Goal: Information Seeking & Learning: Learn about a topic

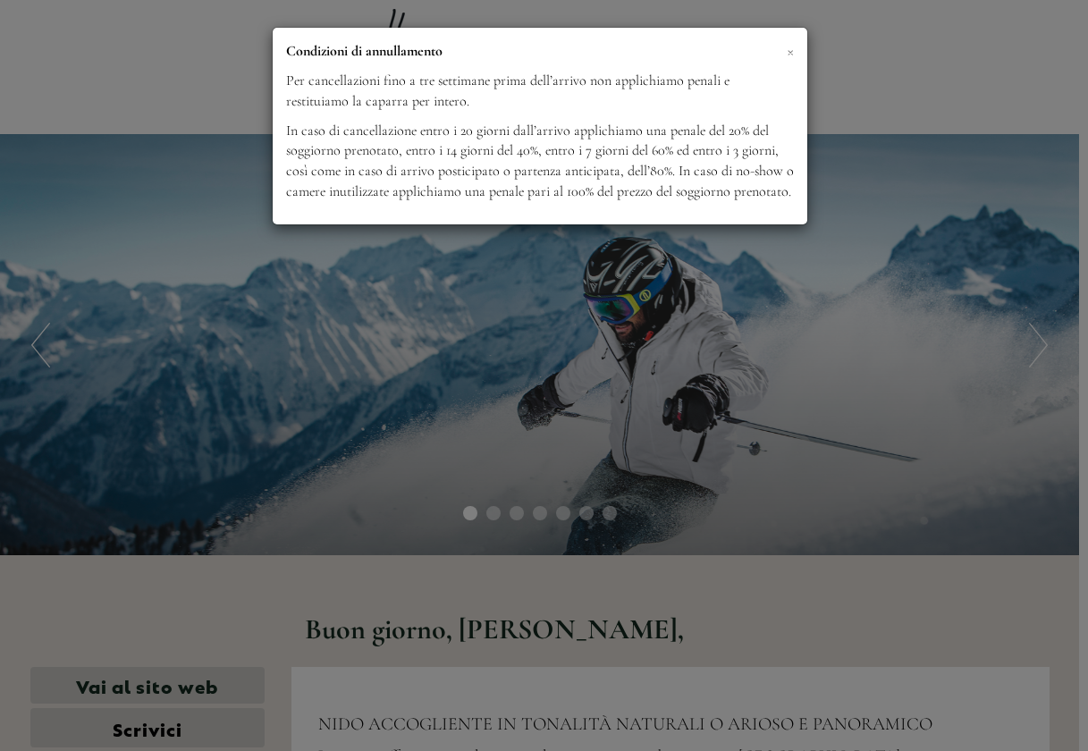
click at [791, 50] on span "×" at bounding box center [790, 50] width 7 height 22
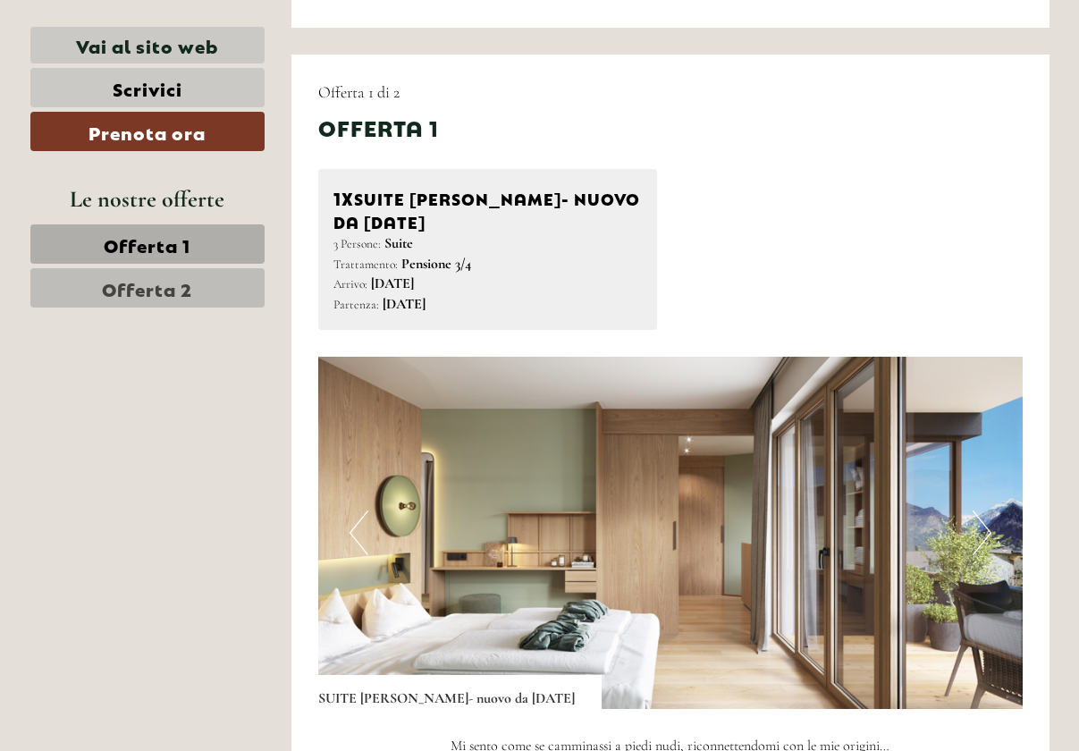
scroll to position [894, 0]
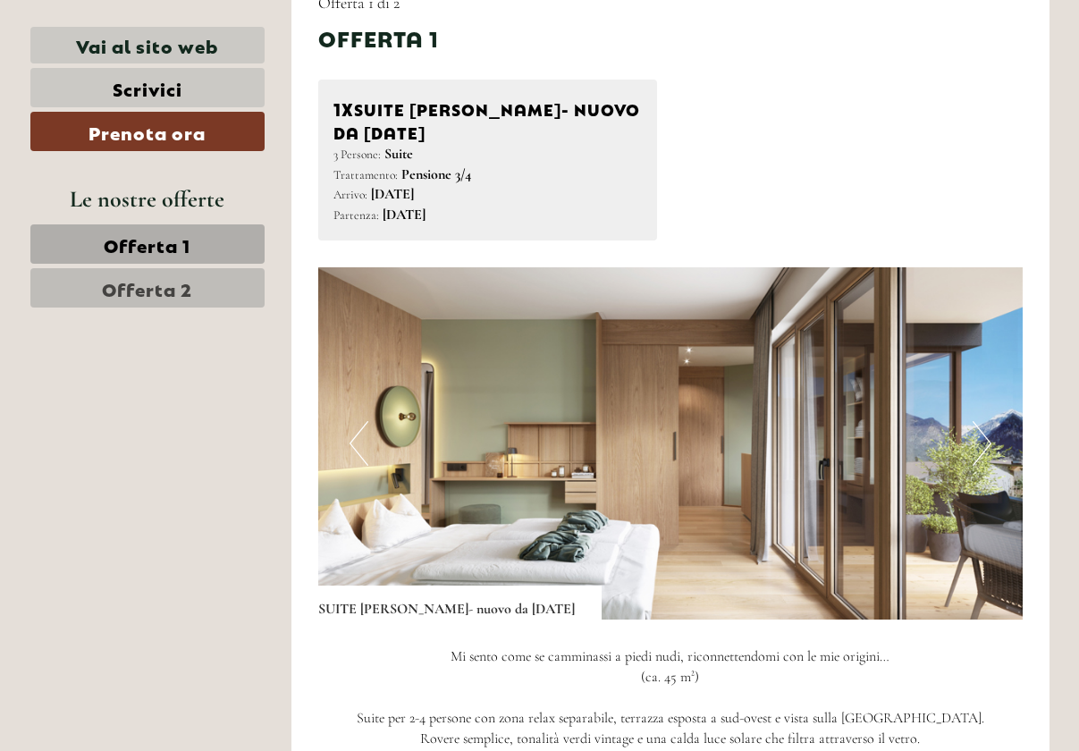
click at [988, 439] on button "Next" at bounding box center [982, 443] width 19 height 45
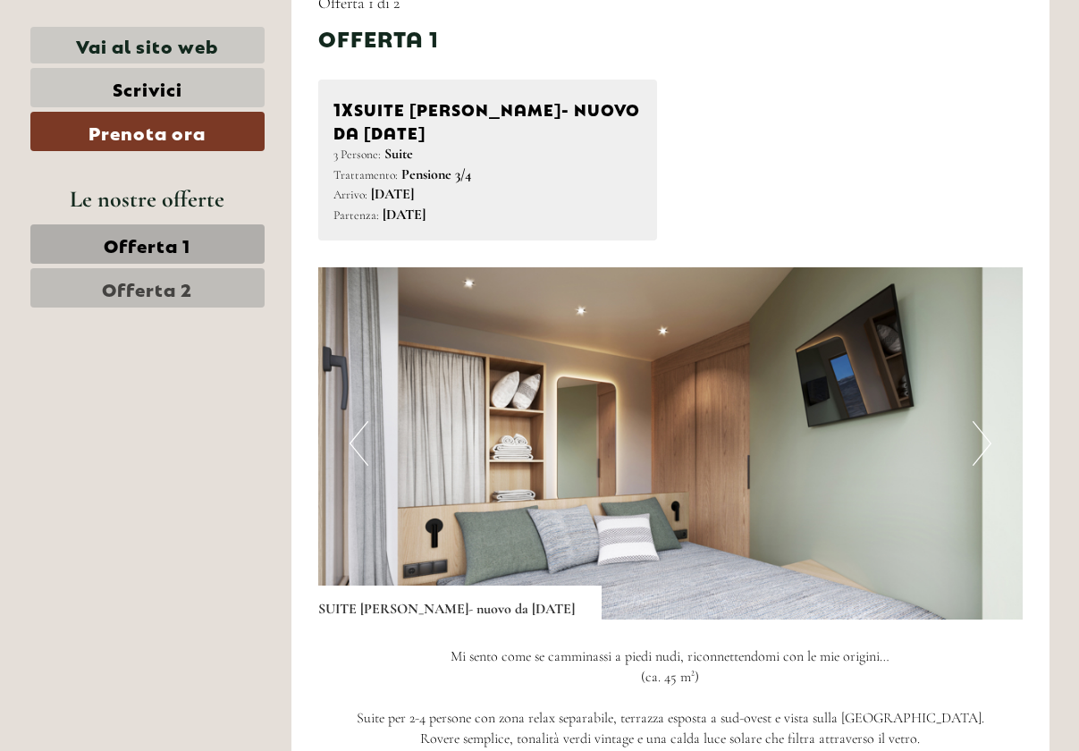
click at [988, 439] on button "Next" at bounding box center [982, 443] width 19 height 45
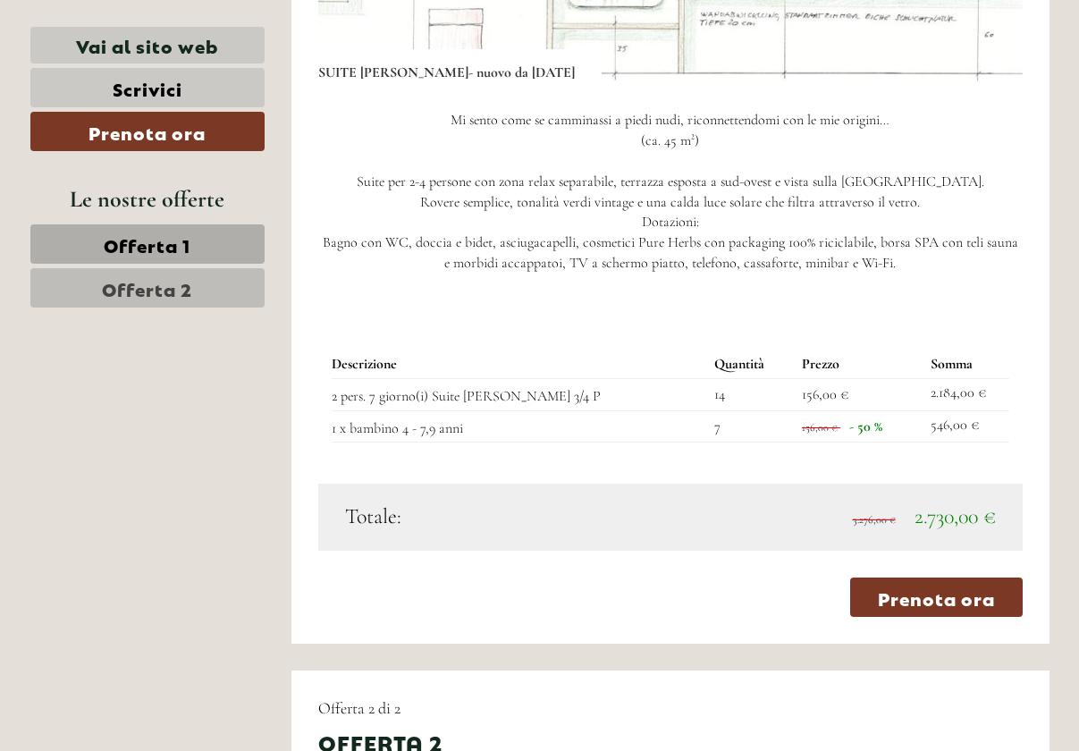
scroll to position [1252, 0]
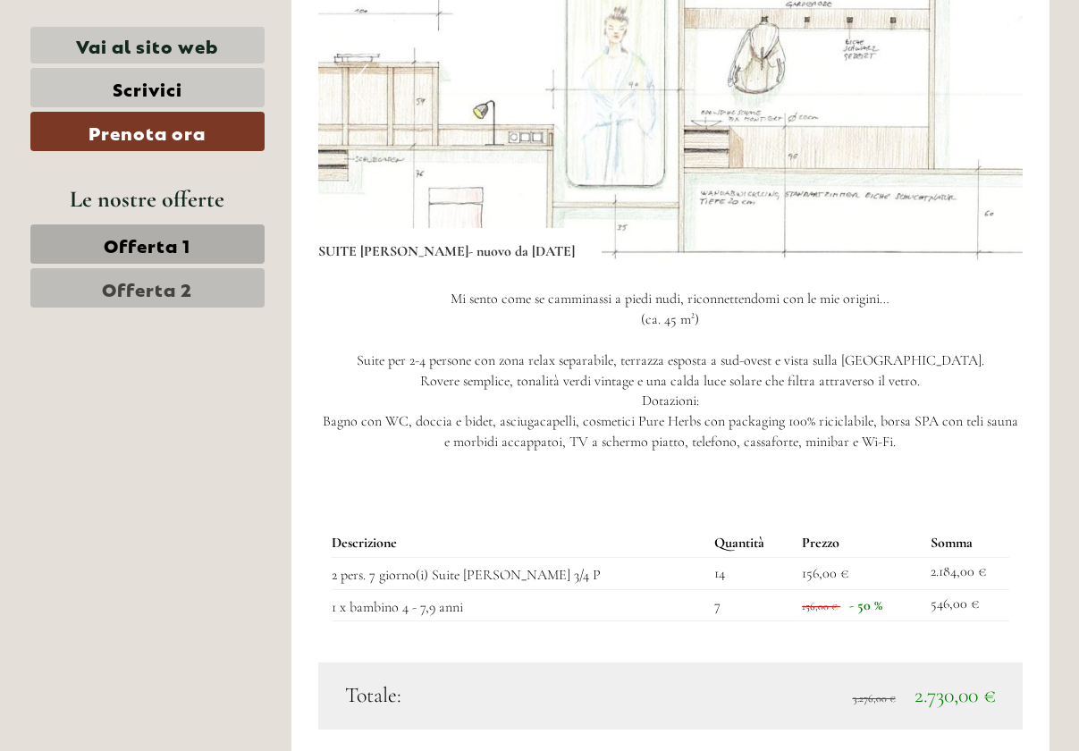
click at [174, 290] on span "Offerta 2" at bounding box center [147, 287] width 90 height 25
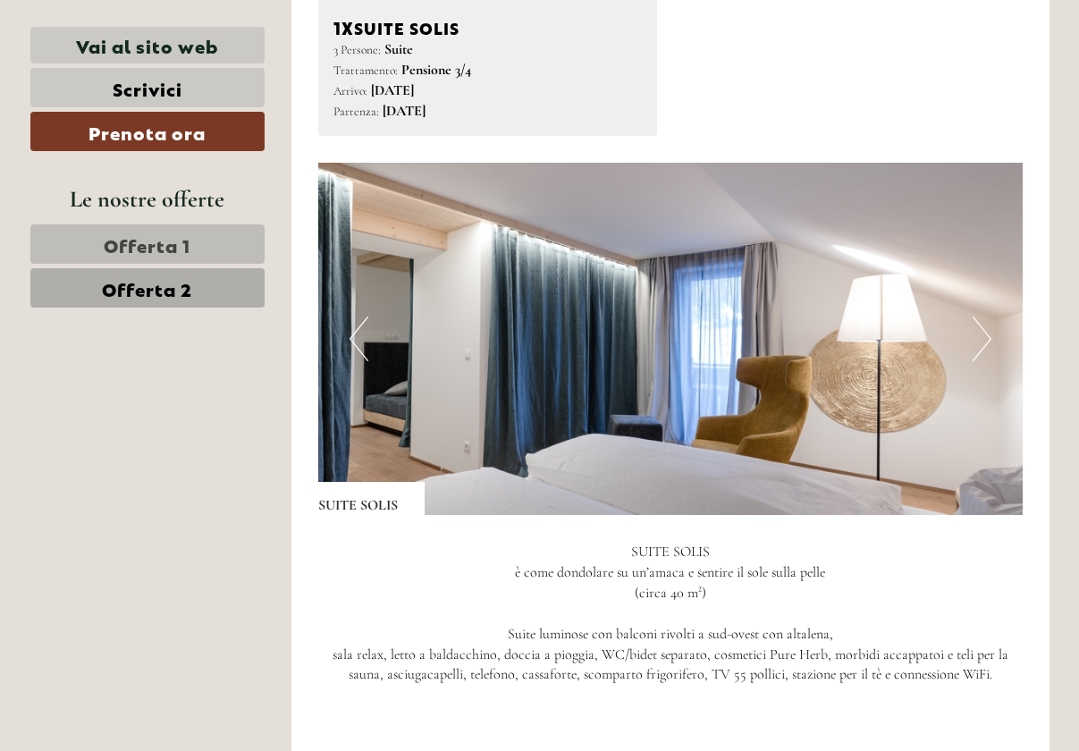
scroll to position [949, 0]
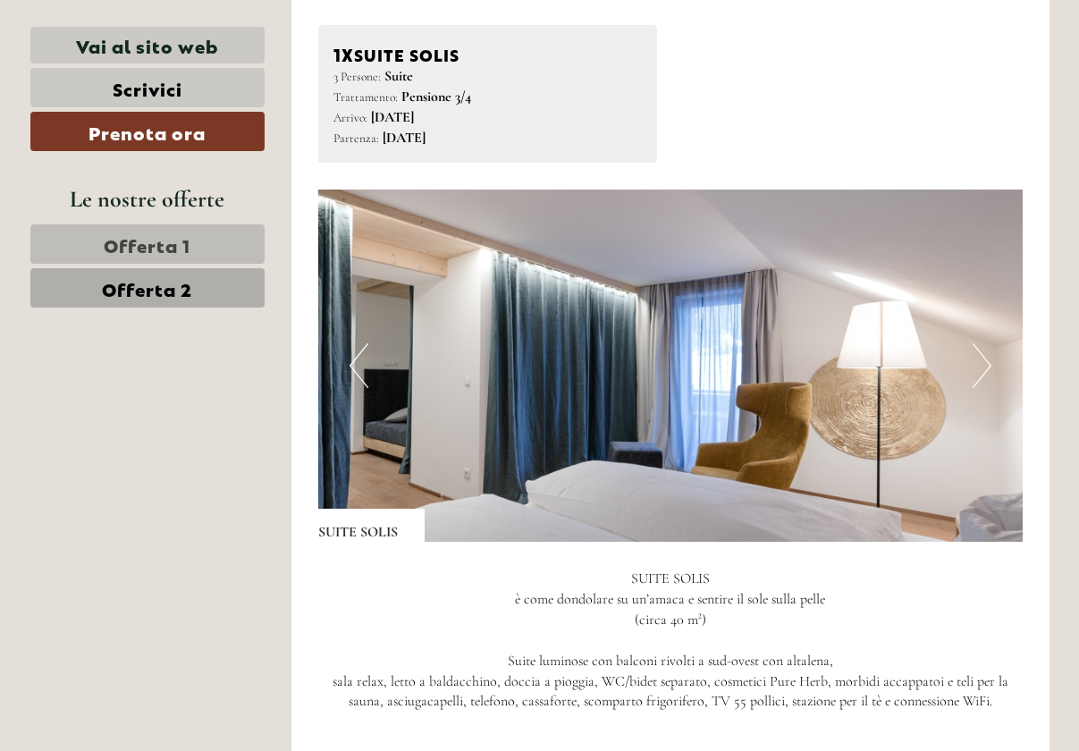
click at [986, 365] on button "Next" at bounding box center [982, 365] width 19 height 45
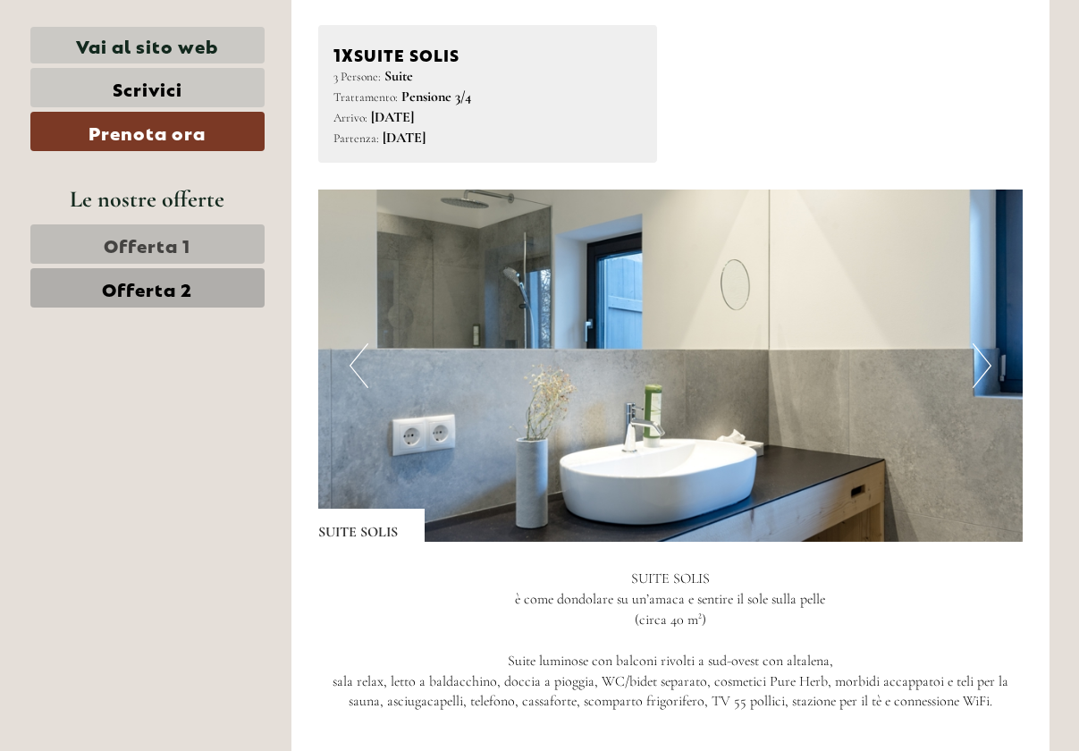
click at [986, 365] on button "Next" at bounding box center [982, 365] width 19 height 45
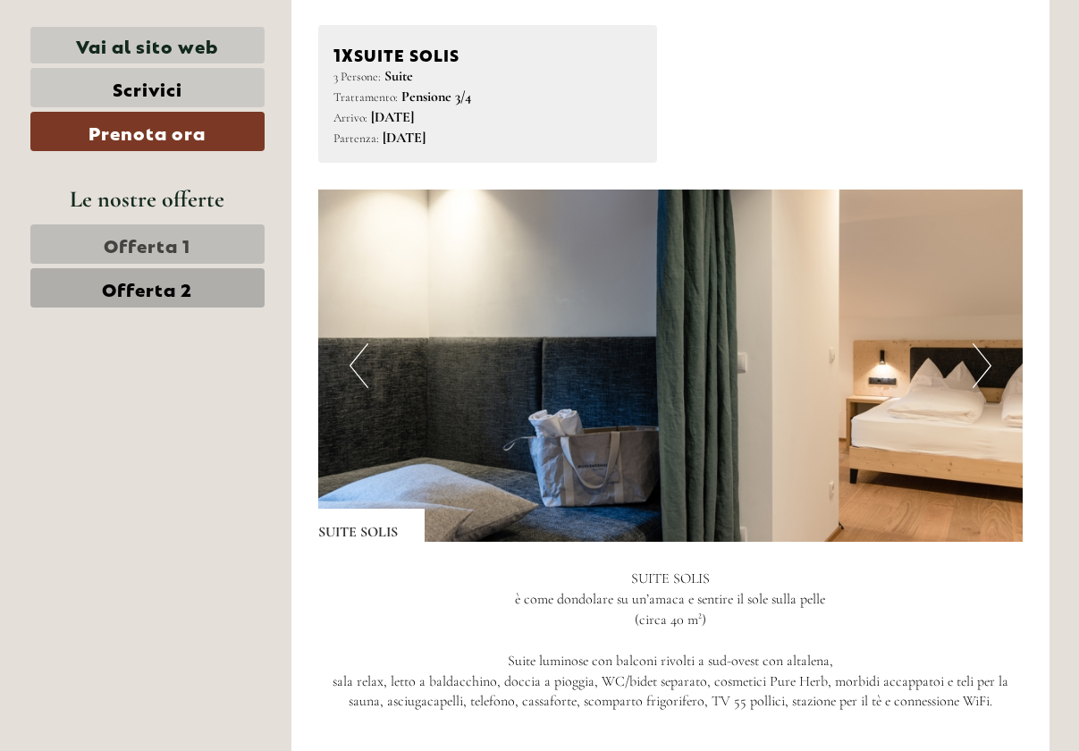
click at [986, 365] on button "Next" at bounding box center [982, 365] width 19 height 45
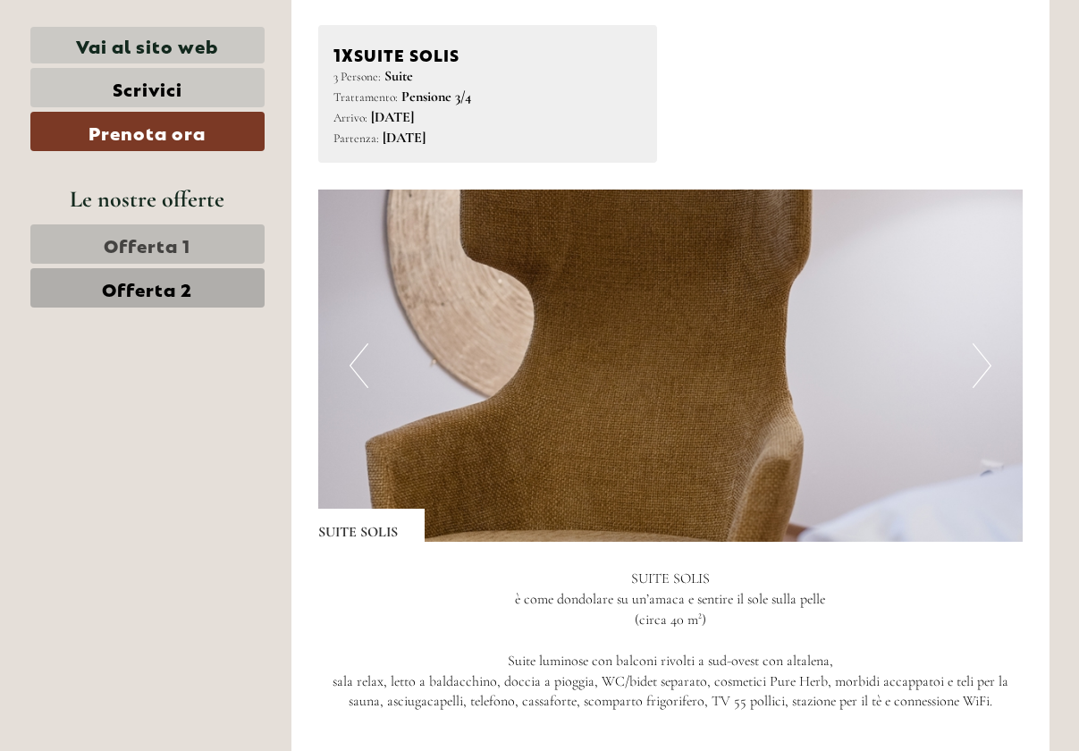
click at [986, 365] on button "Next" at bounding box center [982, 365] width 19 height 45
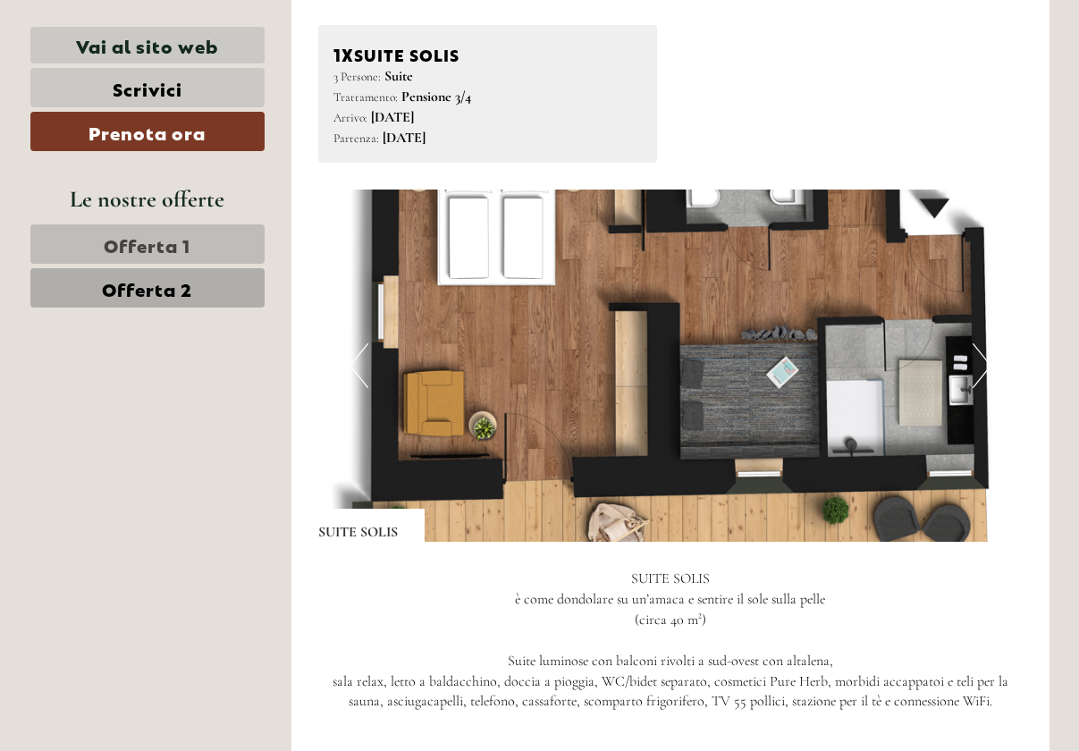
drag, startPoint x: 834, startPoint y: 366, endPoint x: 824, endPoint y: 449, distance: 83.7
click at [824, 449] on img at bounding box center [670, 366] width 705 height 352
click at [988, 368] on button "Next" at bounding box center [982, 365] width 19 height 45
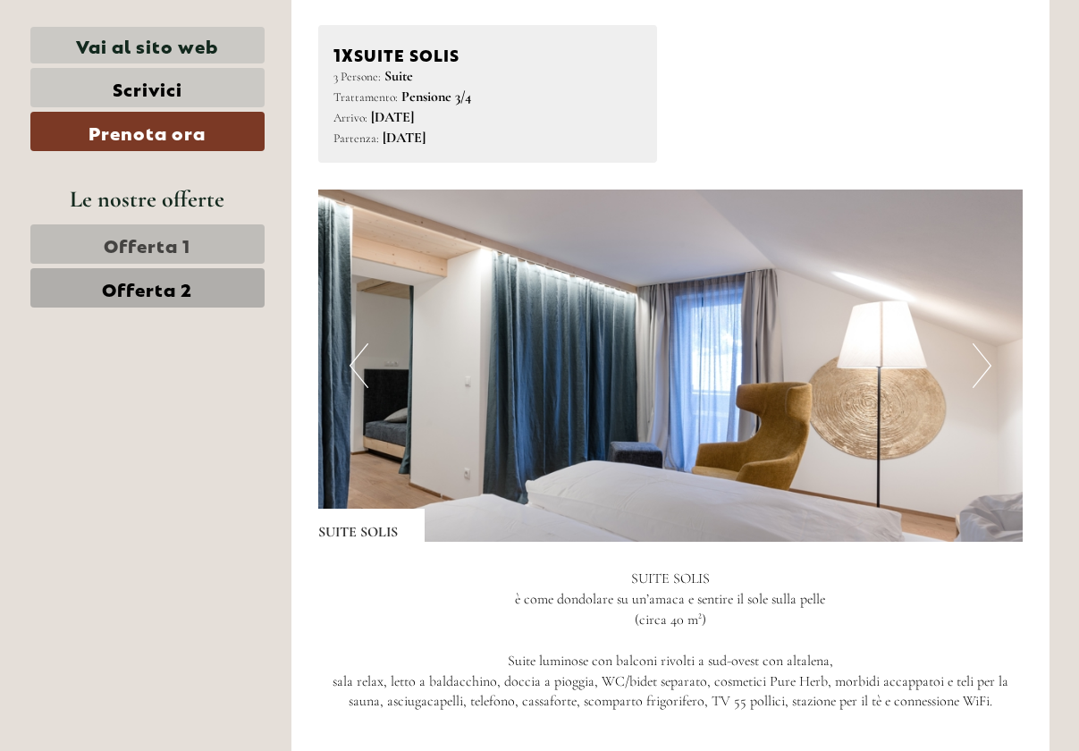
click at [988, 365] on button "Next" at bounding box center [982, 365] width 19 height 45
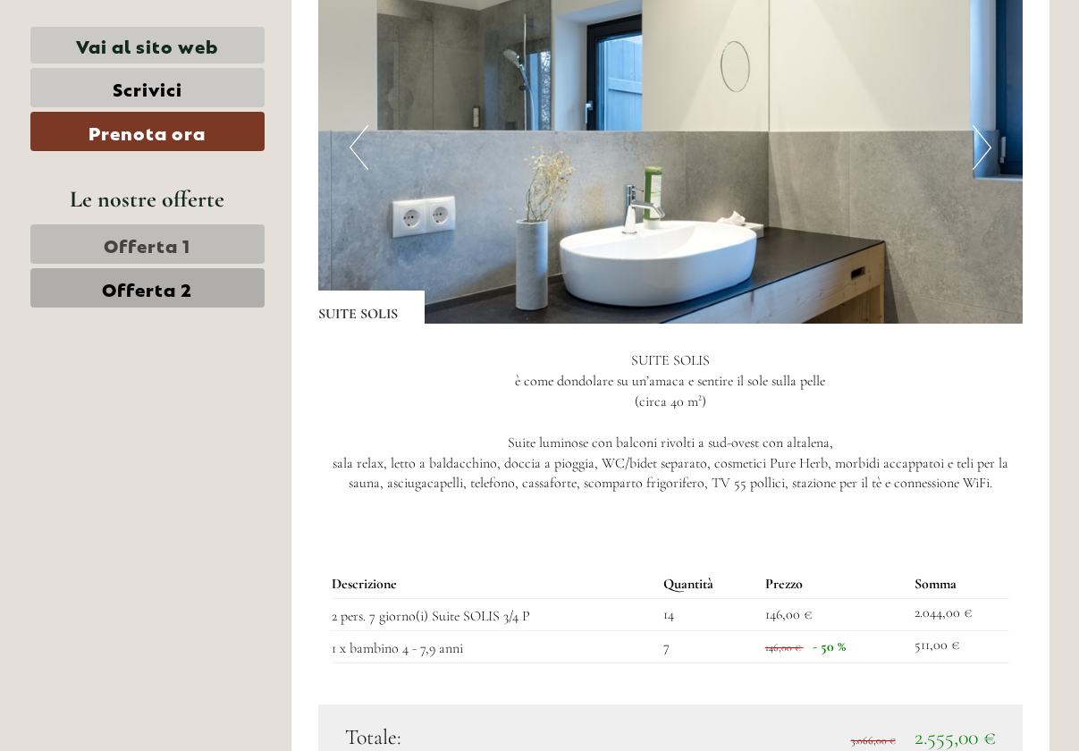
scroll to position [1120, 0]
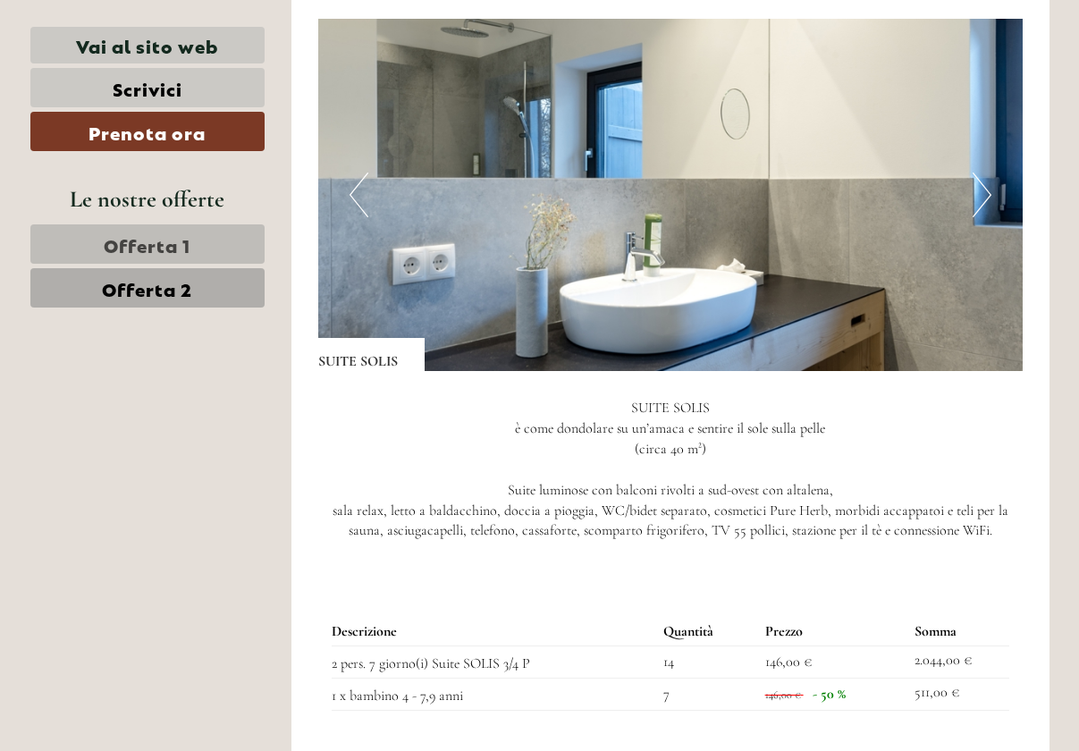
click at [120, 248] on span "Offerta 1" at bounding box center [147, 244] width 87 height 25
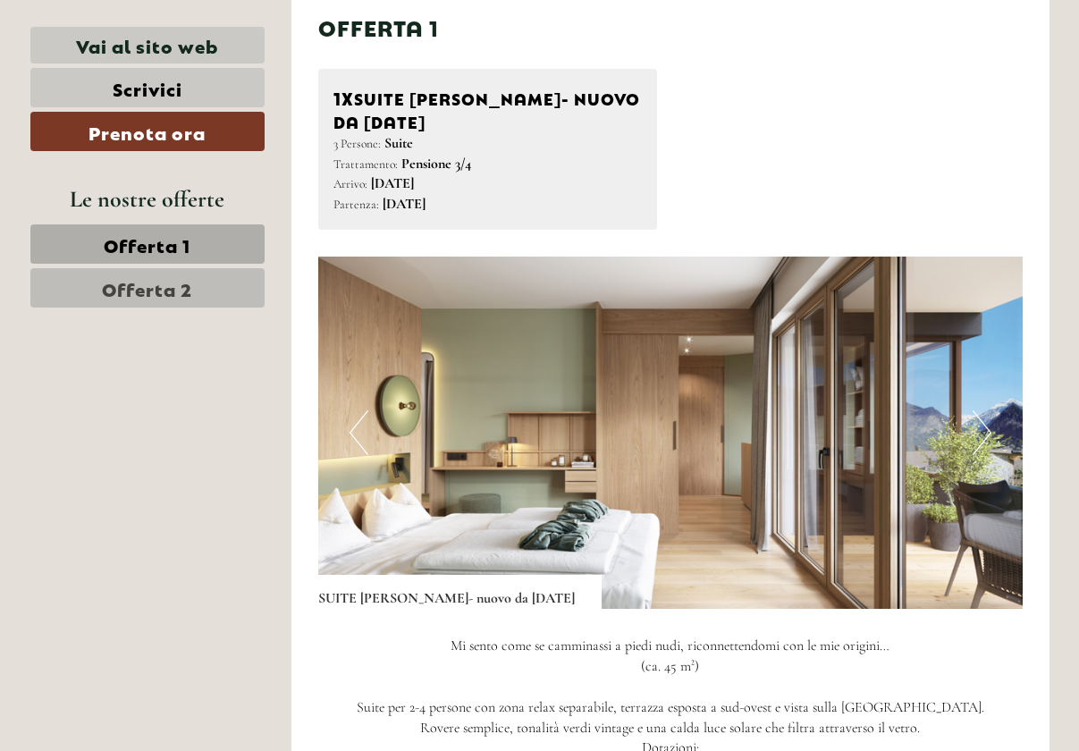
scroll to position [949, 0]
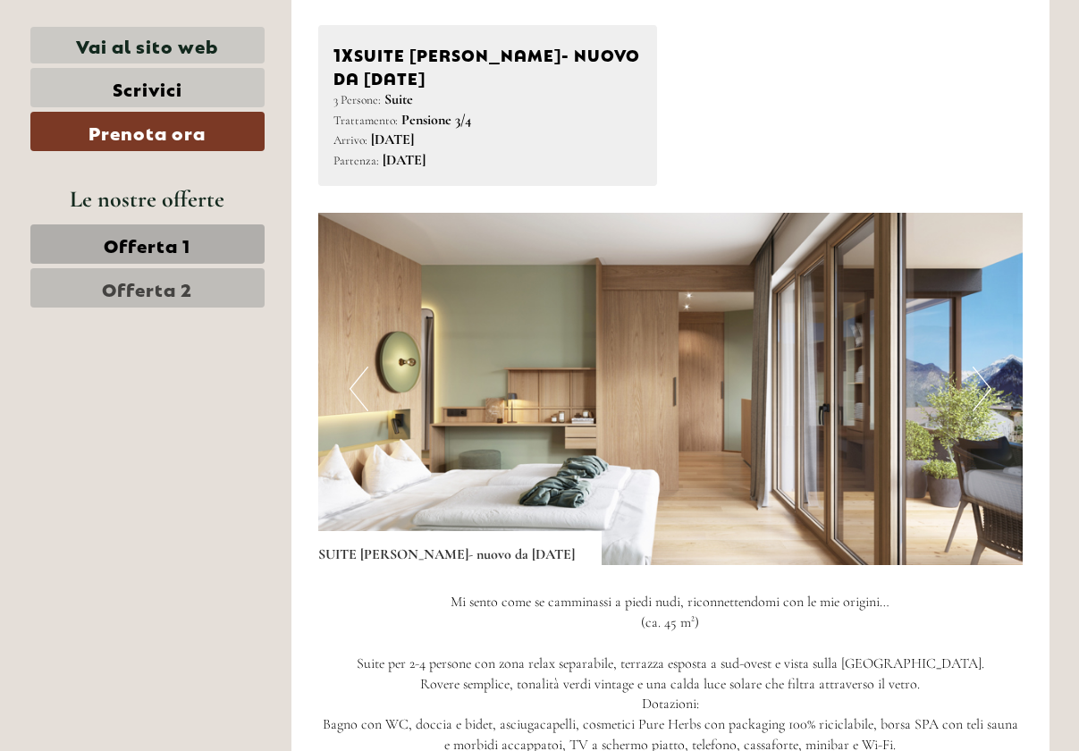
click at [988, 386] on button "Next" at bounding box center [982, 389] width 19 height 45
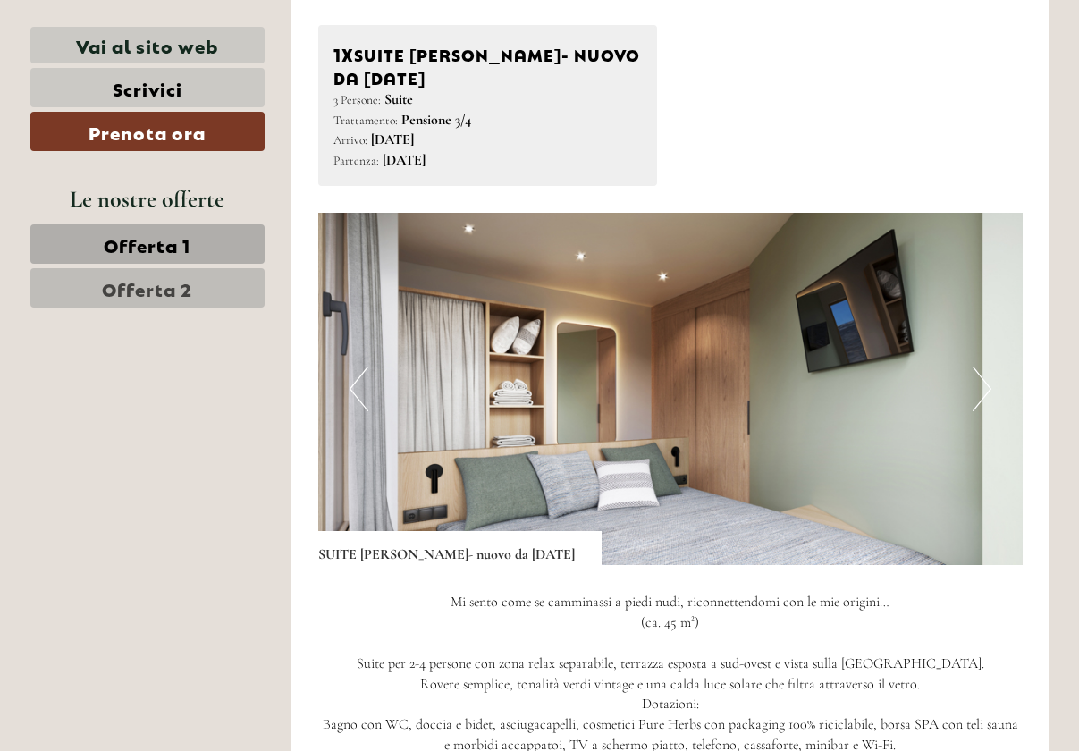
click at [348, 385] on img at bounding box center [670, 389] width 705 height 352
click at [355, 381] on button "Previous" at bounding box center [359, 389] width 19 height 45
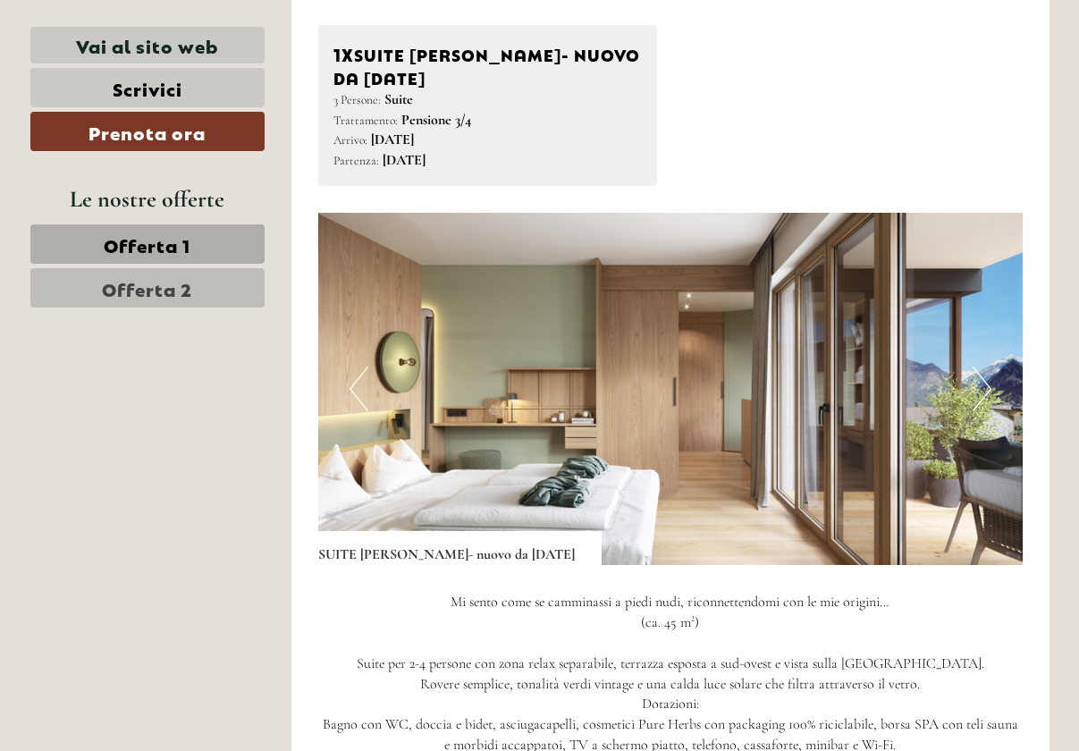
click at [986, 388] on button "Next" at bounding box center [982, 389] width 19 height 45
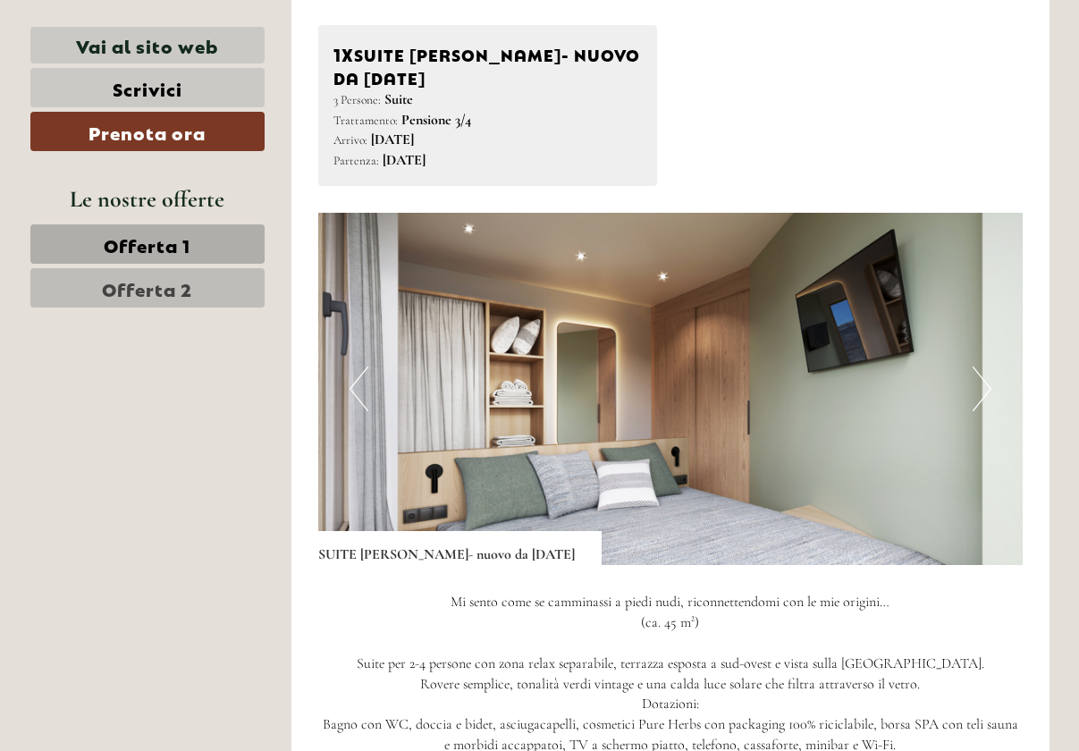
click at [986, 388] on button "Next" at bounding box center [982, 389] width 19 height 45
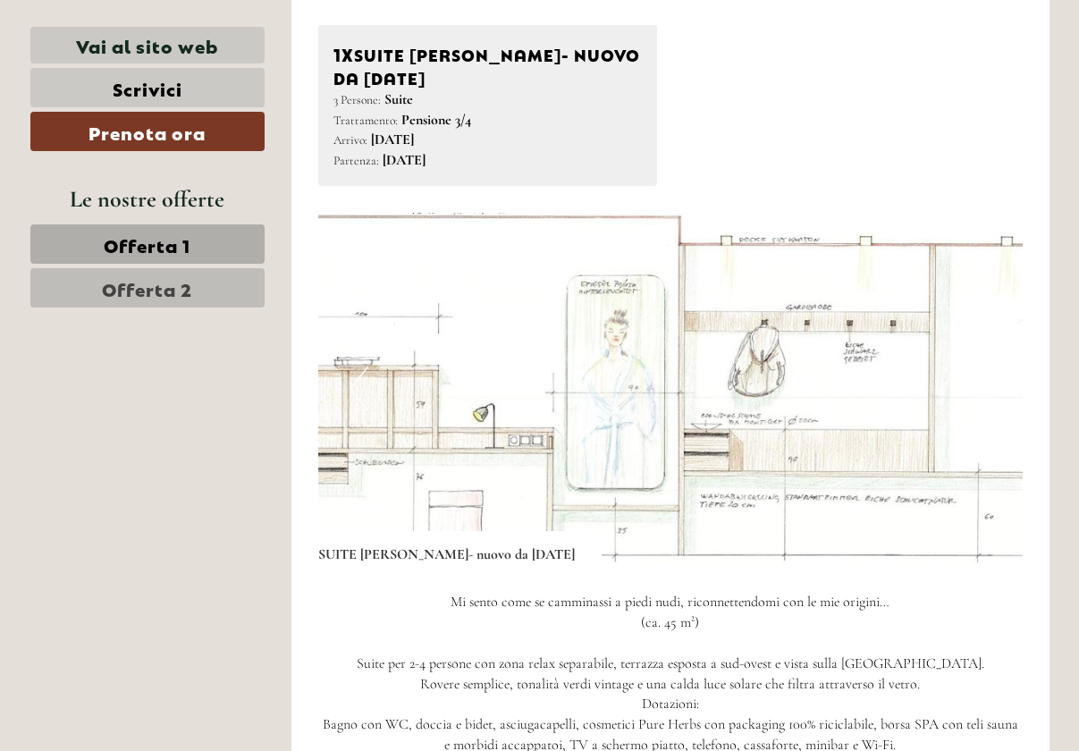
click at [986, 388] on button "Next" at bounding box center [982, 389] width 19 height 45
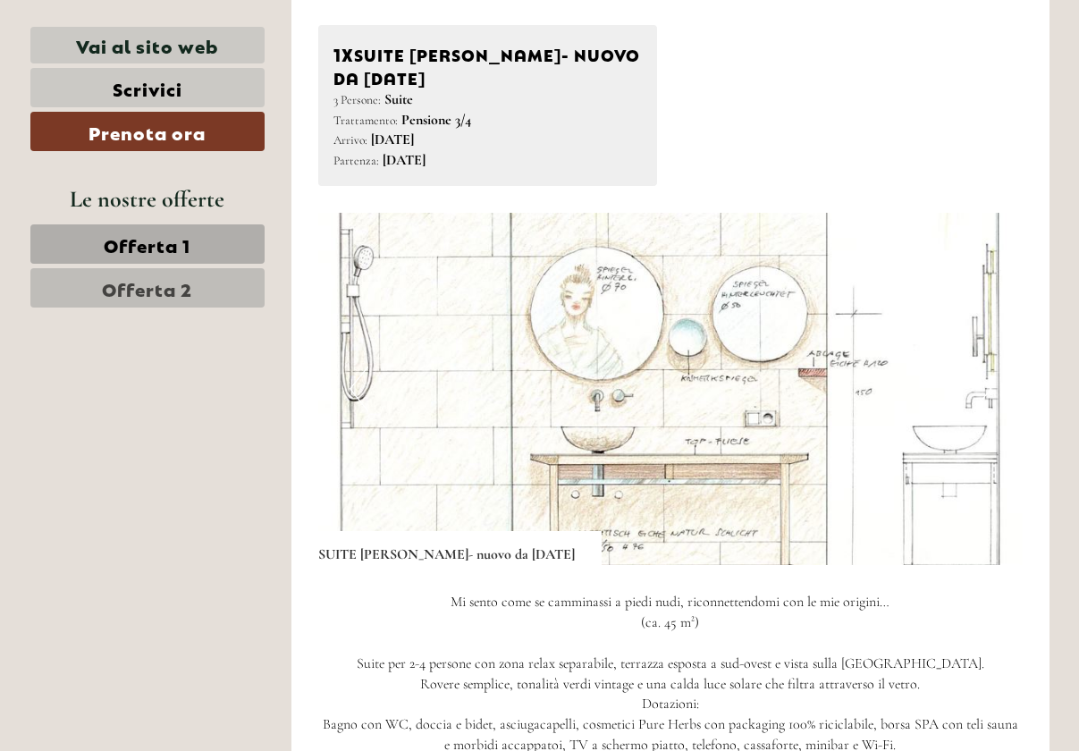
click at [986, 390] on button "Next" at bounding box center [982, 389] width 19 height 45
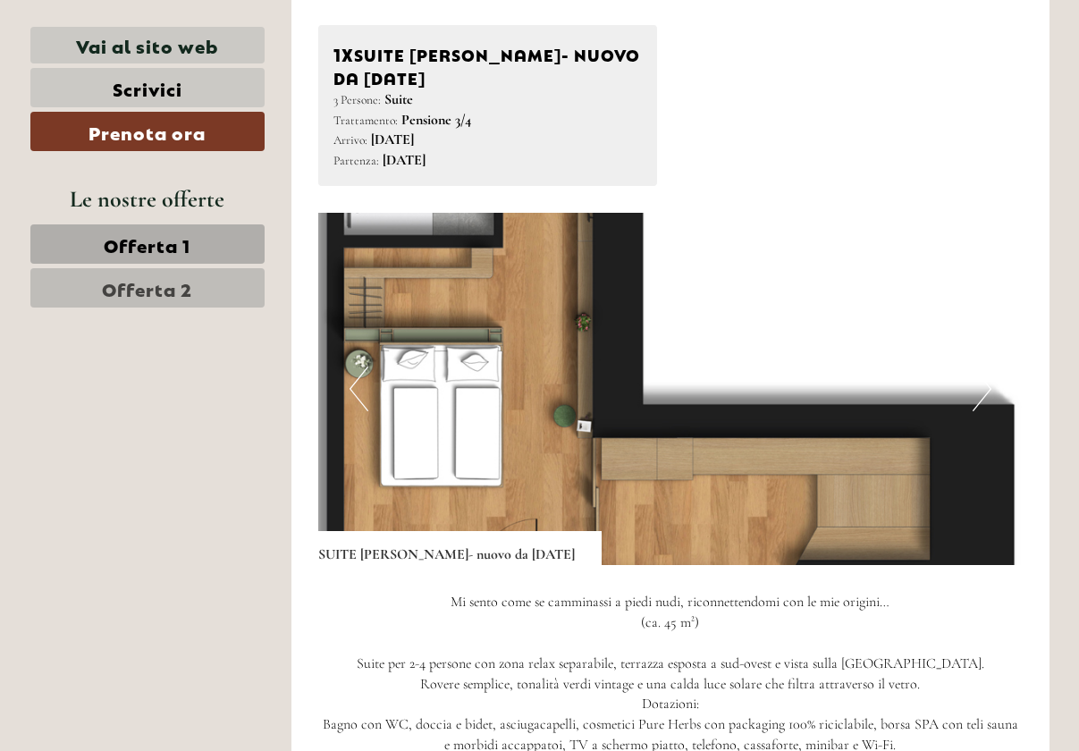
click at [990, 389] on button "Next" at bounding box center [982, 389] width 19 height 45
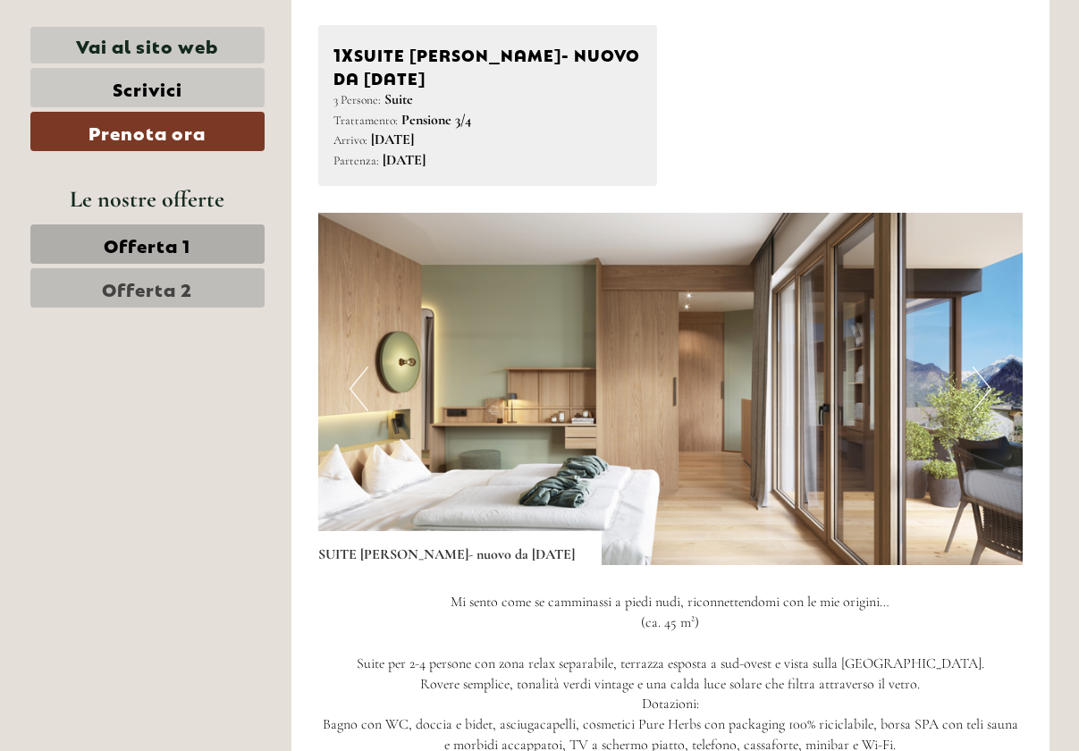
click at [991, 387] on button "Next" at bounding box center [982, 389] width 19 height 45
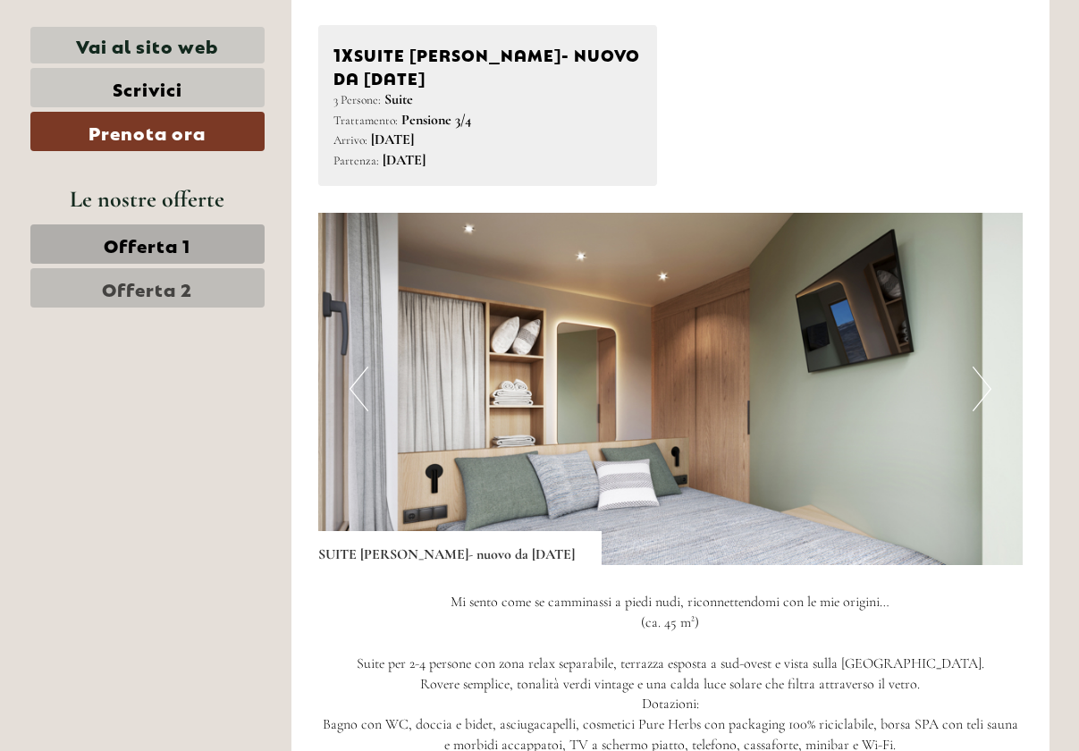
click at [992, 385] on img at bounding box center [670, 389] width 705 height 352
click at [984, 391] on button "Next" at bounding box center [982, 389] width 19 height 45
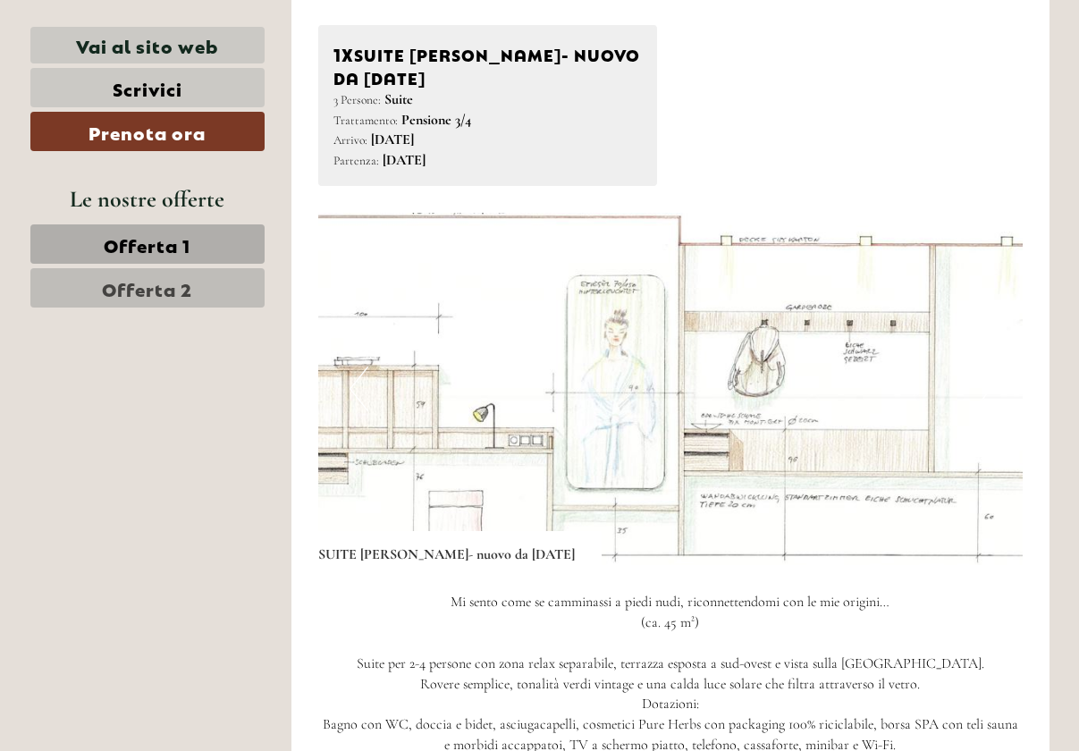
click at [984, 391] on button "Next" at bounding box center [982, 389] width 19 height 45
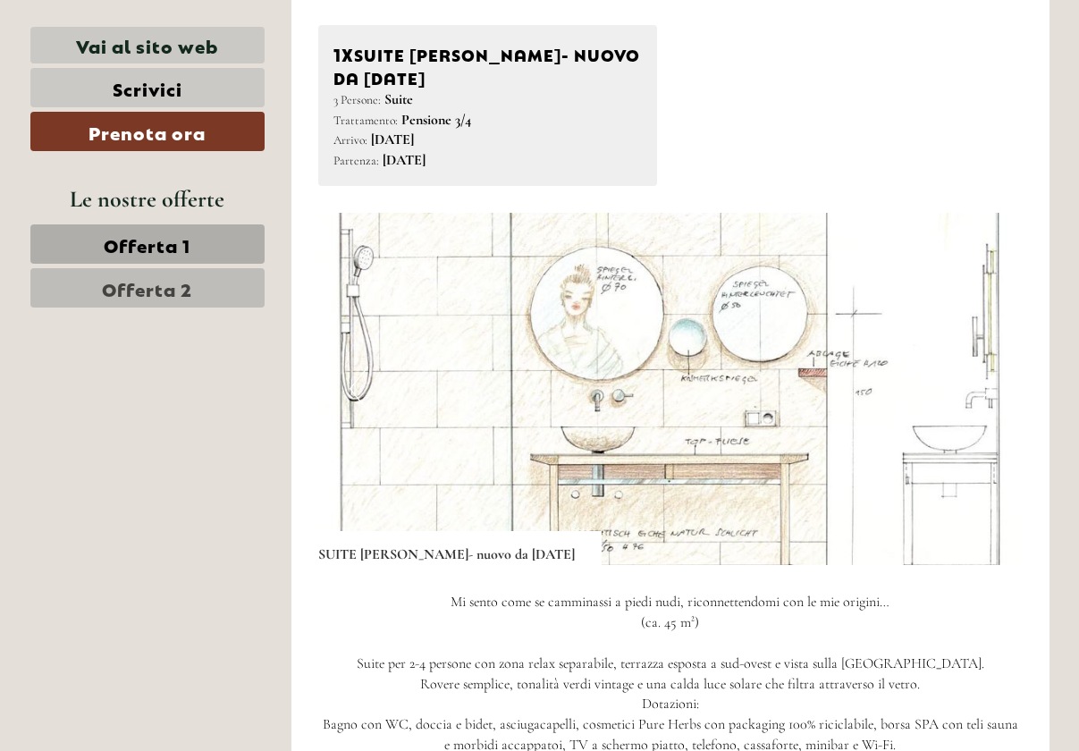
click at [985, 391] on button "Next" at bounding box center [982, 389] width 19 height 45
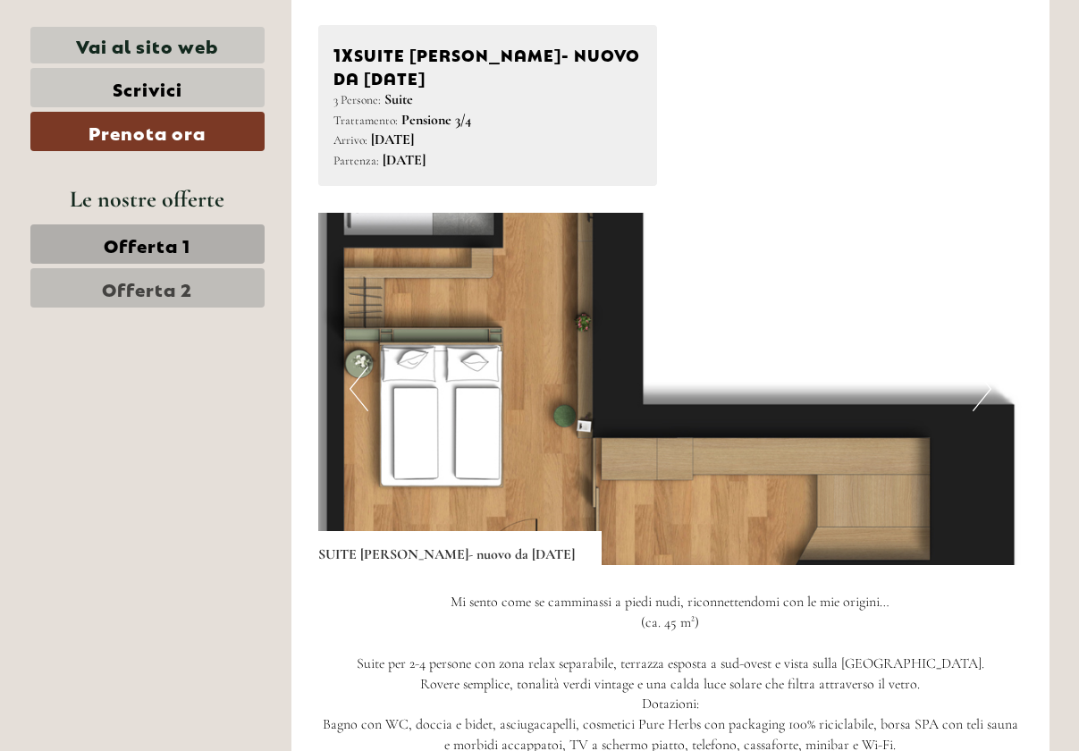
click at [426, 270] on img at bounding box center [670, 389] width 705 height 352
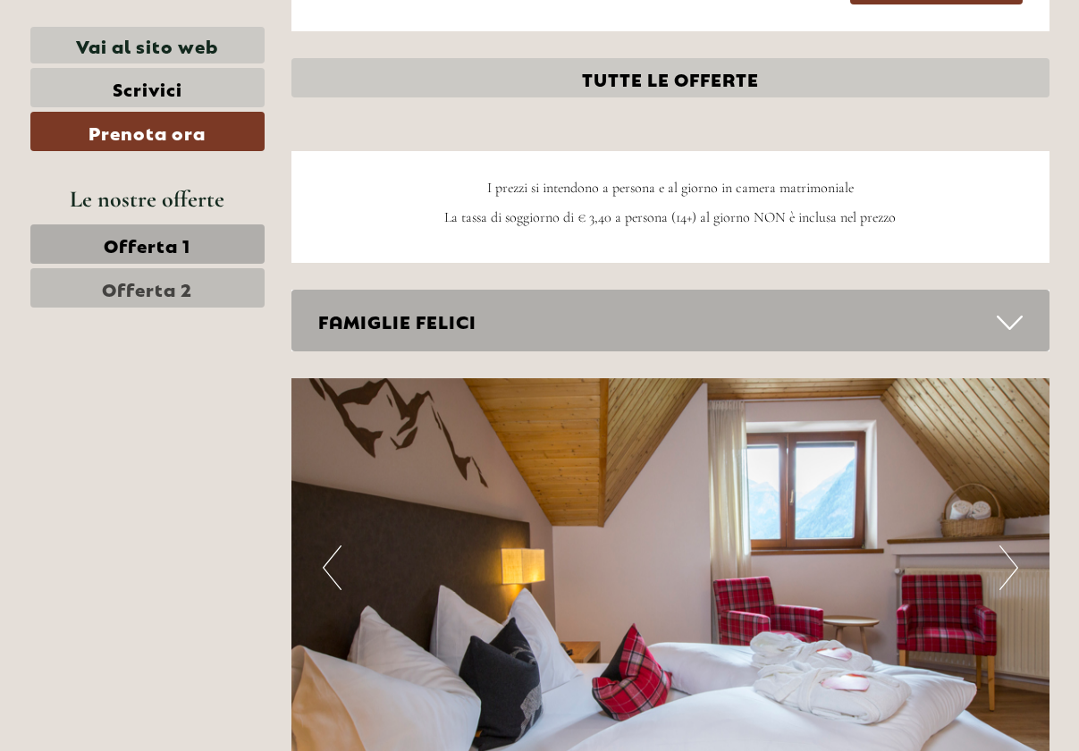
scroll to position [2022, 0]
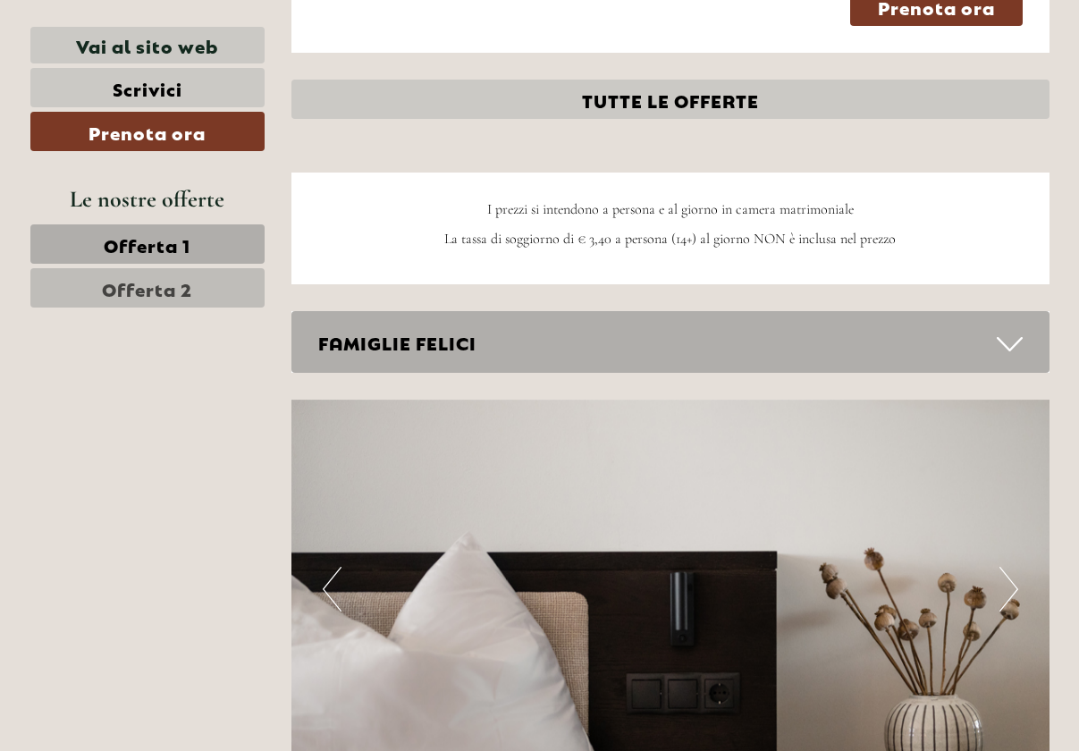
click at [173, 309] on div "Le nostre offerte Offerta 1 Offerta 2" at bounding box center [150, 255] width 240 height 146
click at [174, 295] on span "Offerta 2" at bounding box center [147, 287] width 90 height 25
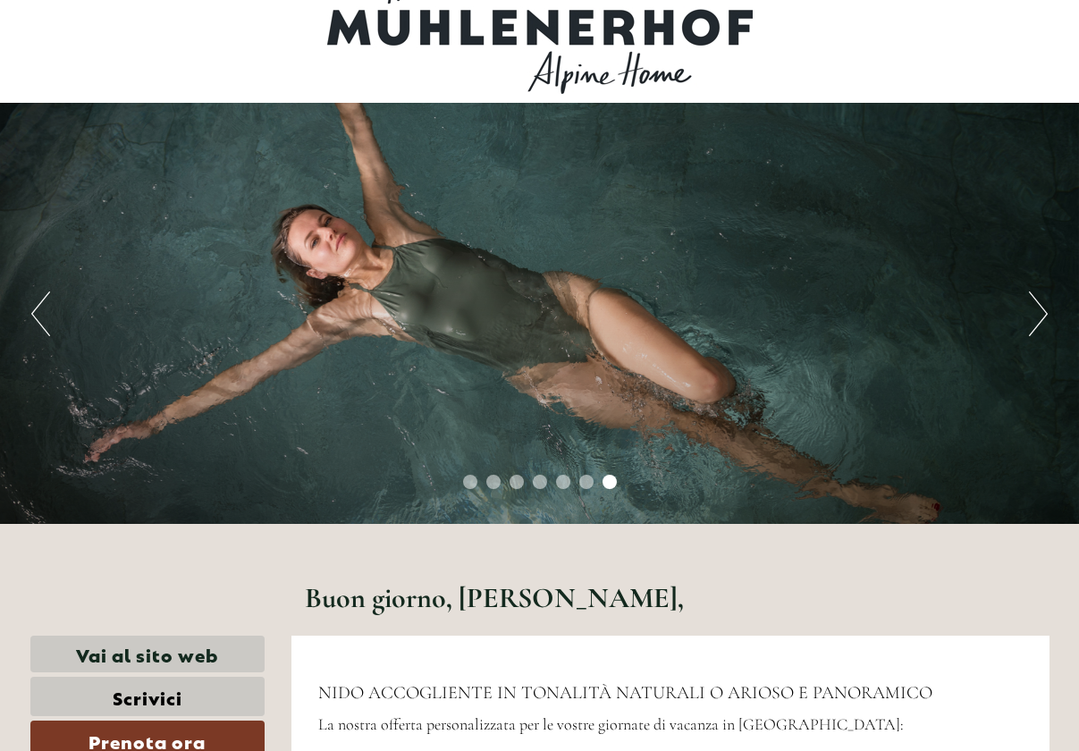
scroll to position [0, 0]
